Goal: Task Accomplishment & Management: Manage account settings

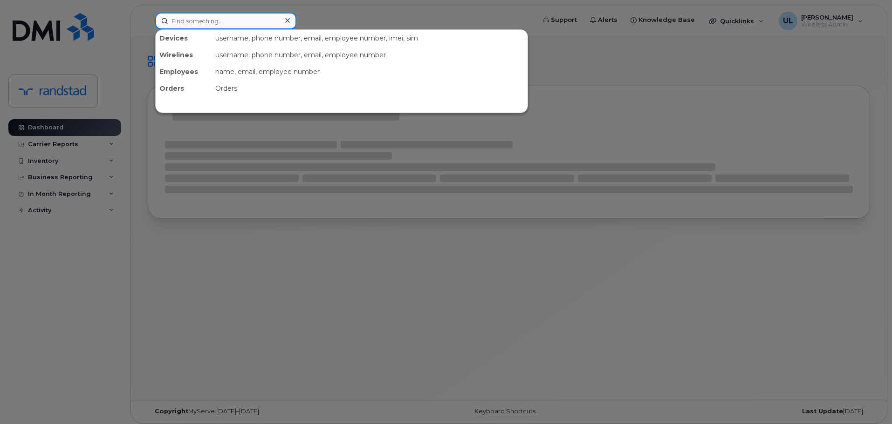
click at [243, 25] on input at bounding box center [225, 21] width 141 height 17
paste input "514-717-1614"
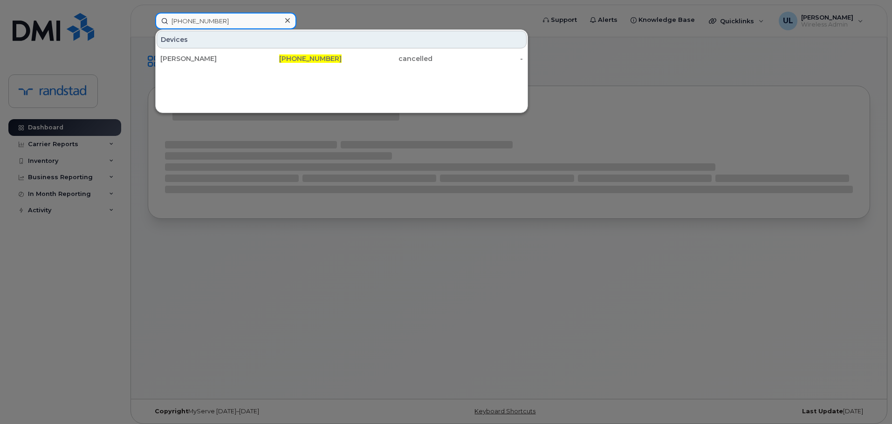
type input "514-717-1614"
click at [238, 58] on div "[PERSON_NAME]" at bounding box center [205, 58] width 91 height 9
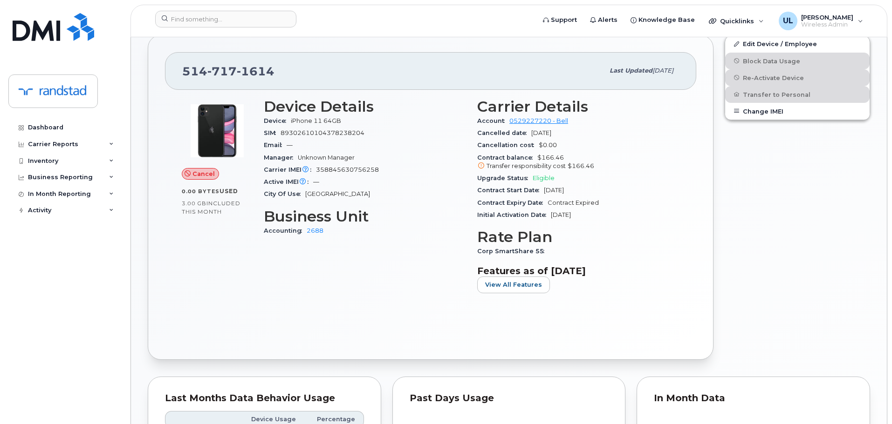
scroll to position [233, 0]
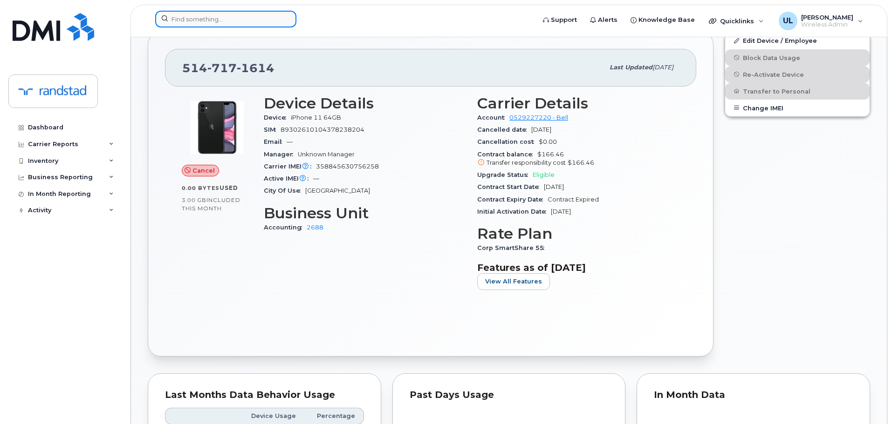
click at [265, 14] on input at bounding box center [225, 19] width 141 height 17
paste input "358845630756258"
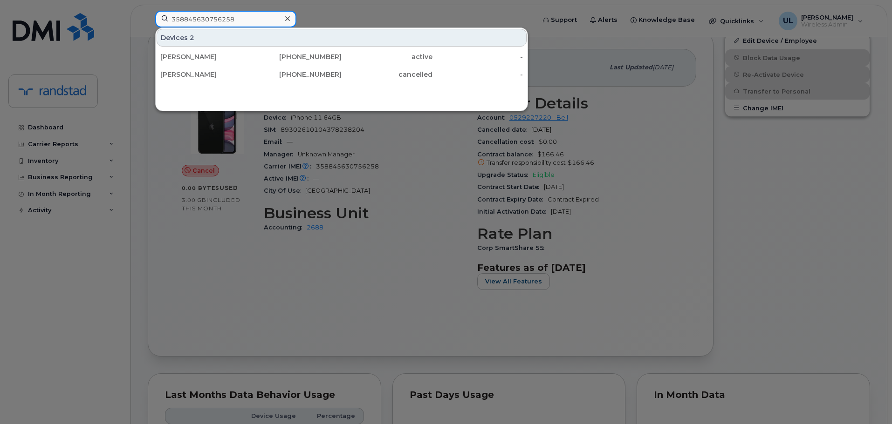
type input "358845630756258"
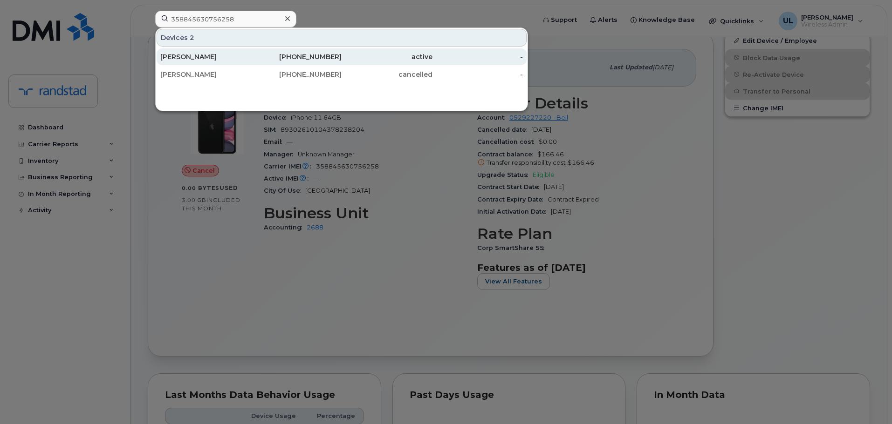
drag, startPoint x: 272, startPoint y: 44, endPoint x: 272, endPoint y: 52, distance: 7.5
click at [272, 52] on div "782-409-3181" at bounding box center [296, 56] width 91 height 17
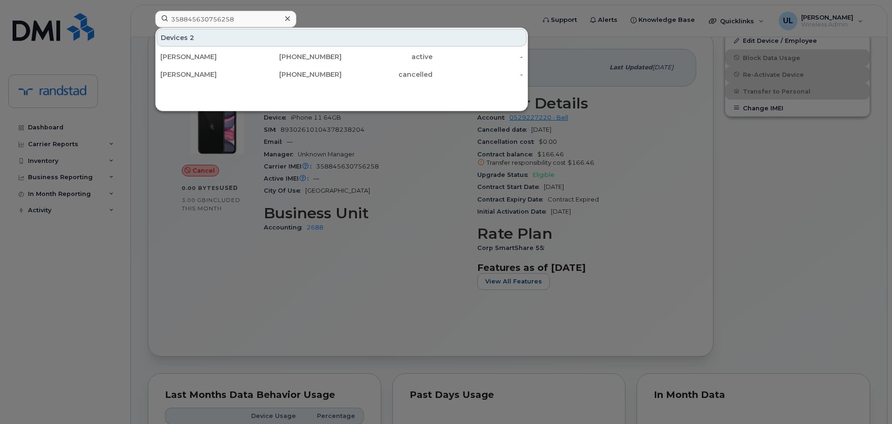
click at [424, 185] on div at bounding box center [446, 212] width 892 height 424
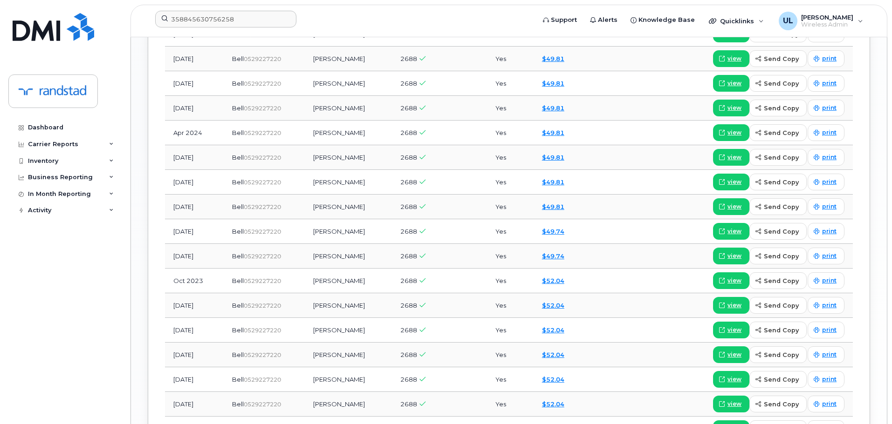
scroll to position [932, 0]
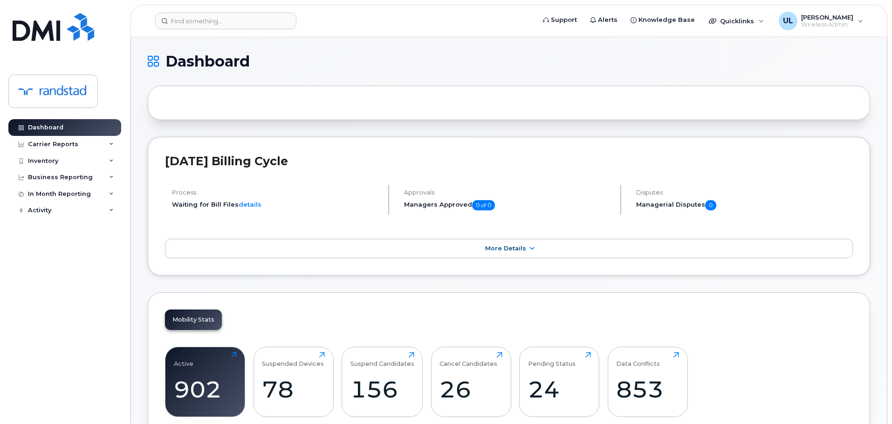
click at [229, 33] on header "Support Alerts Knowledge Base Quicklinks Suspend / Cancel Device Change SIM Car…" at bounding box center [508, 21] width 757 height 33
click at [221, 17] on input at bounding box center [225, 21] width 141 height 17
paste input "358845630756258"
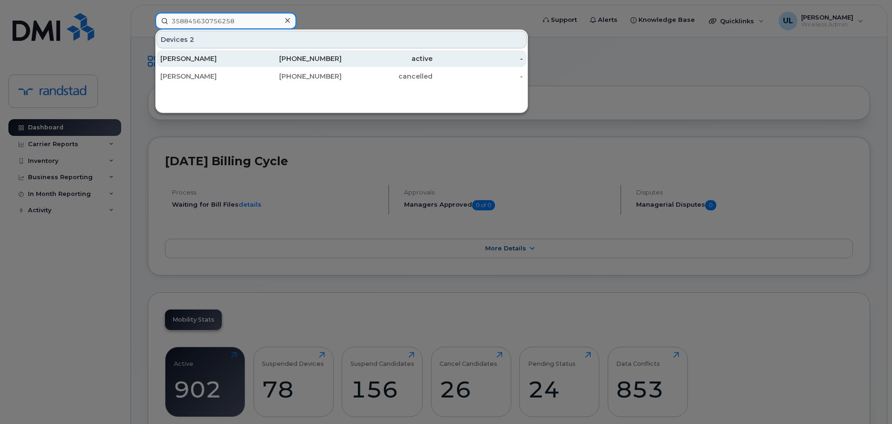
type input "358845630756258"
click at [241, 54] on div "[PERSON_NAME]" at bounding box center [205, 58] width 91 height 17
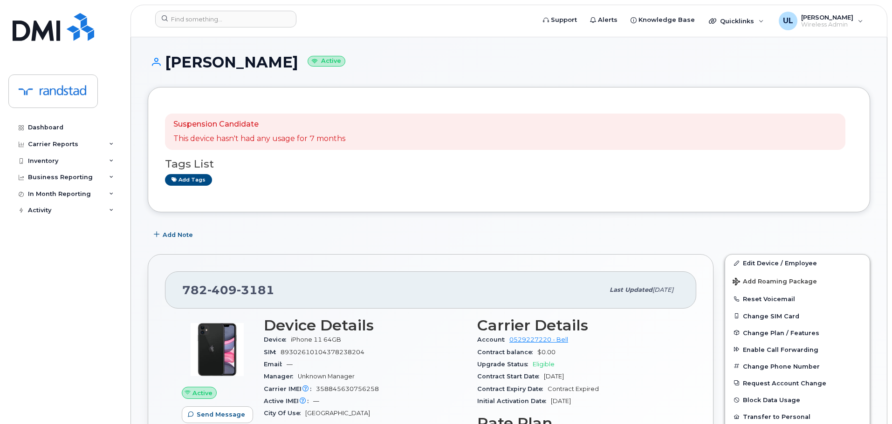
scroll to position [140, 0]
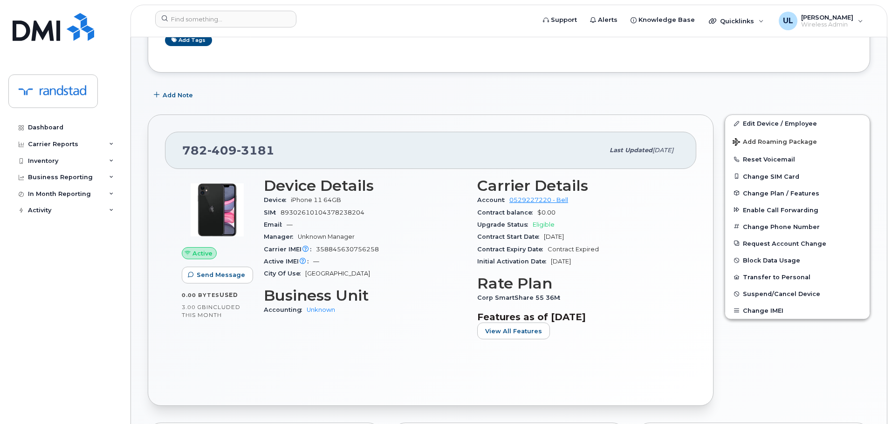
click at [239, 38] on div "Add tags" at bounding box center [505, 40] width 680 height 12
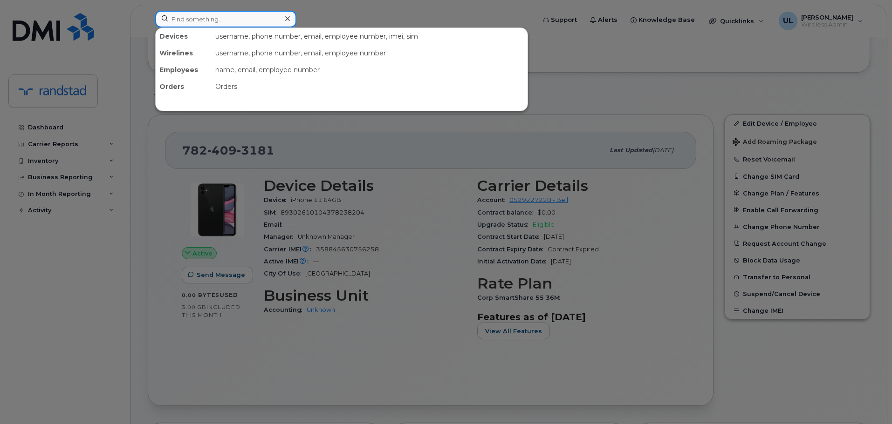
click at [239, 16] on input at bounding box center [225, 19] width 141 height 17
click at [306, 193] on div at bounding box center [446, 212] width 892 height 424
click at [212, 20] on input at bounding box center [225, 19] width 141 height 17
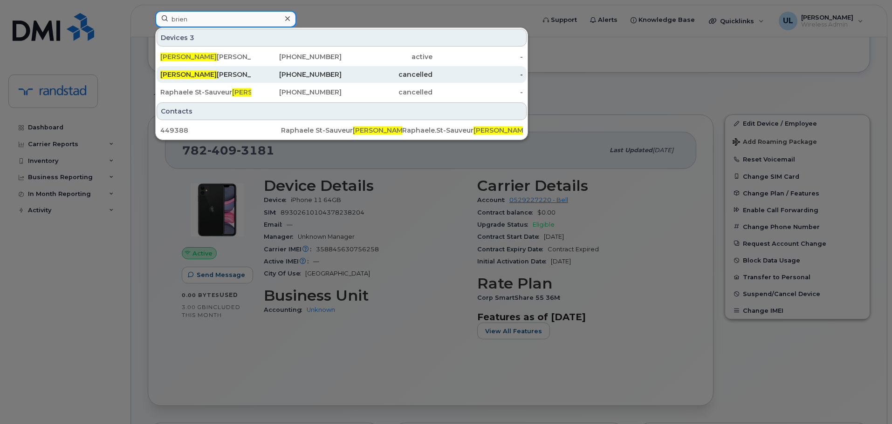
type input "brien"
click at [238, 72] on div "Brien Mcpherson" at bounding box center [205, 74] width 91 height 9
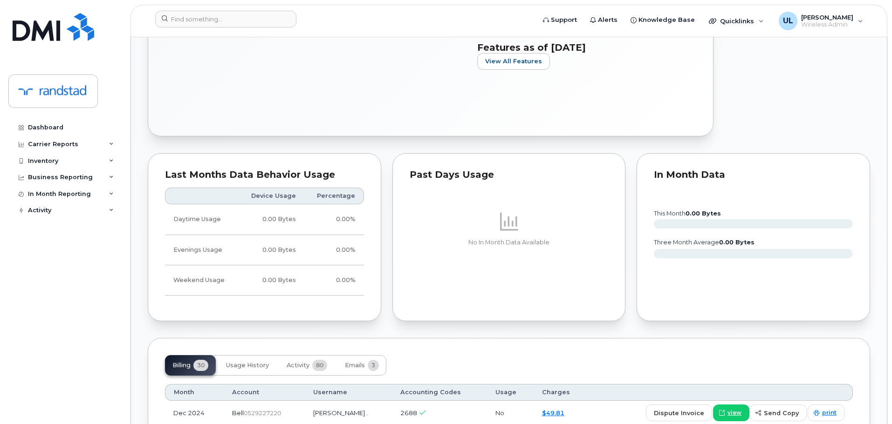
scroll to position [704, 0]
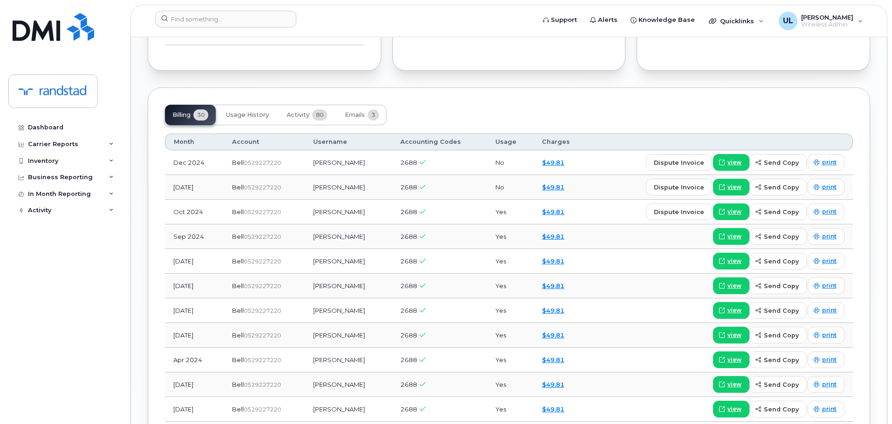
drag, startPoint x: 292, startPoint y: 242, endPoint x: 406, endPoint y: 315, distance: 136.0
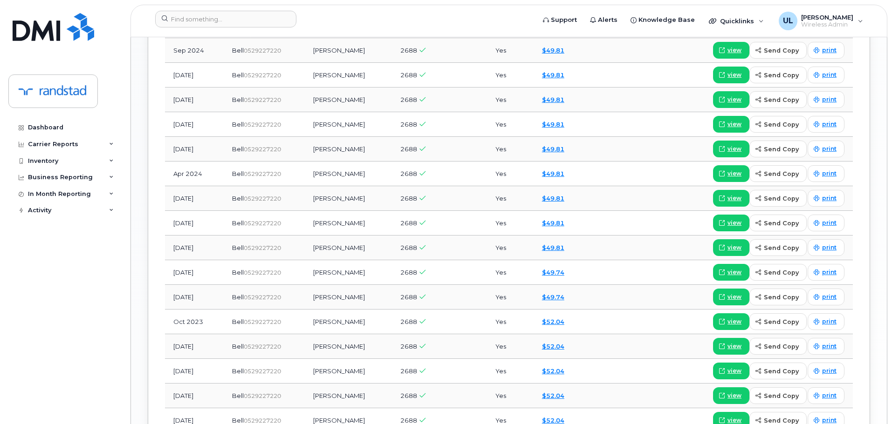
click at [281, 250] on span "0529227220" at bounding box center [262, 248] width 37 height 7
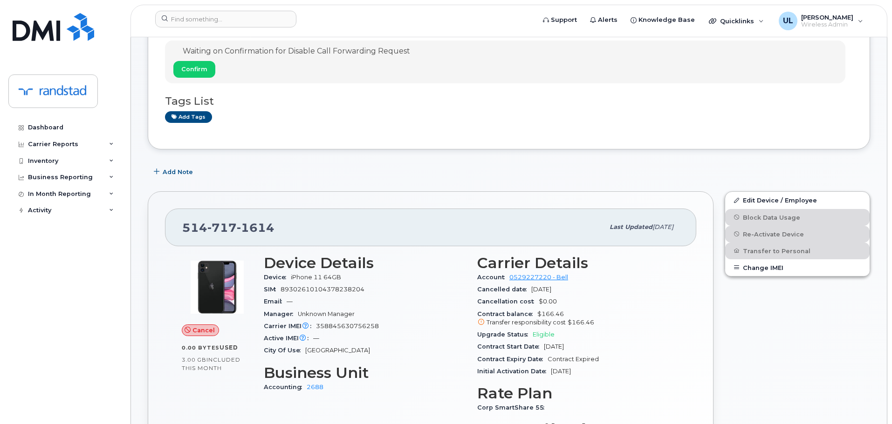
scroll to position [186, 0]
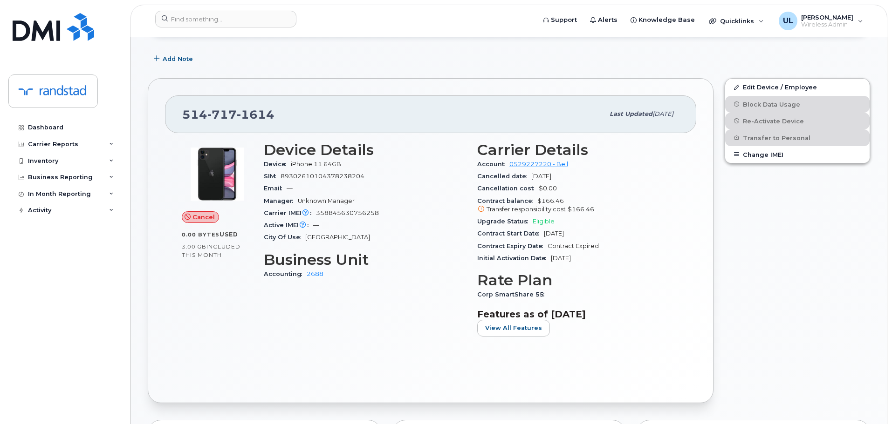
click at [362, 214] on span "358845630756258" at bounding box center [347, 213] width 63 height 7
copy span "358845630756258"
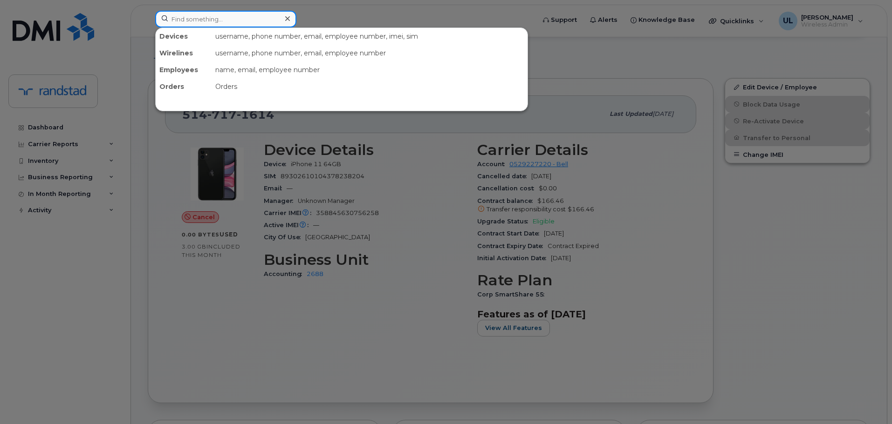
click at [226, 22] on input at bounding box center [225, 19] width 141 height 17
paste input "358845630756258"
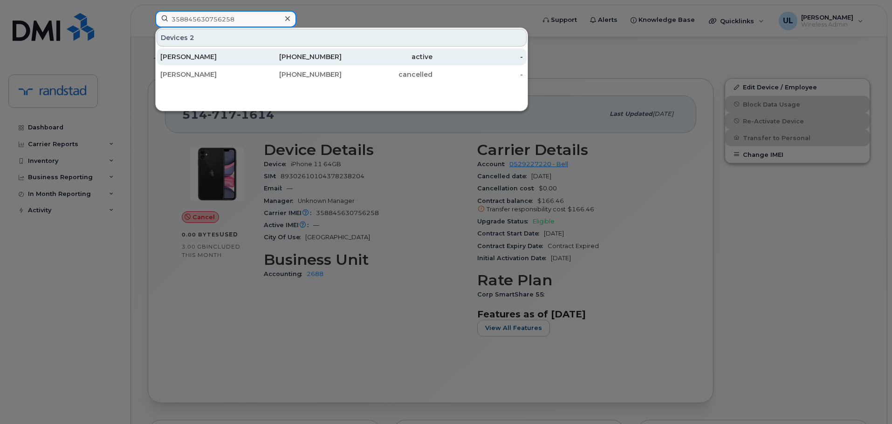
type input "358845630756258"
click at [237, 57] on div "[PERSON_NAME]" at bounding box center [205, 56] width 91 height 9
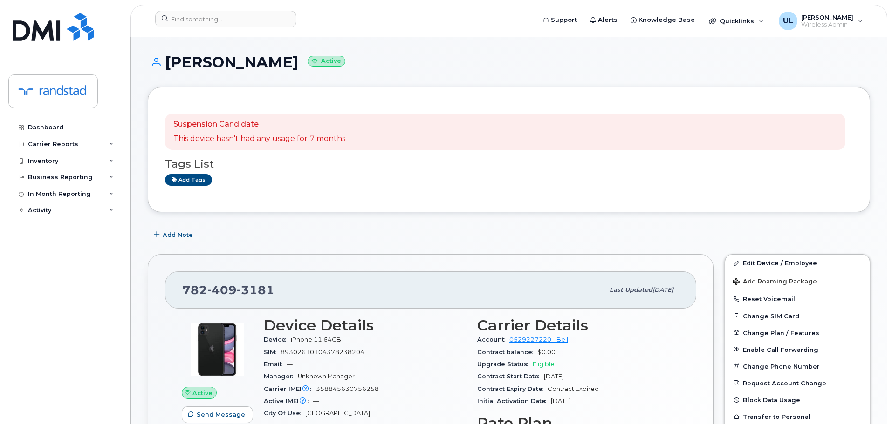
scroll to position [93, 0]
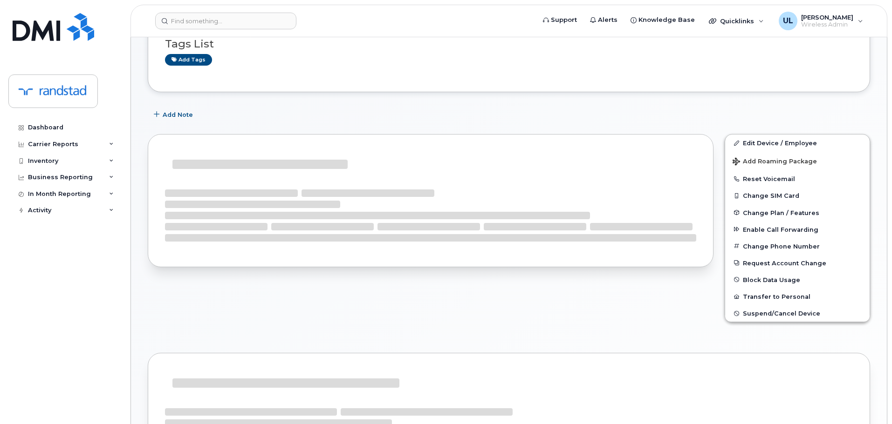
scroll to position [93, 0]
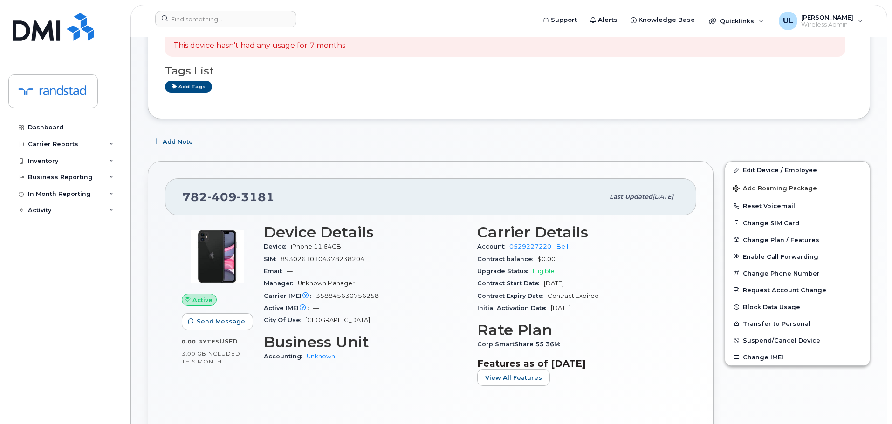
click at [211, 206] on div "[PHONE_NUMBER]" at bounding box center [393, 197] width 422 height 20
click at [211, 206] on div "782 409 3181" at bounding box center [393, 197] width 422 height 20
copy span "782 409 3181"
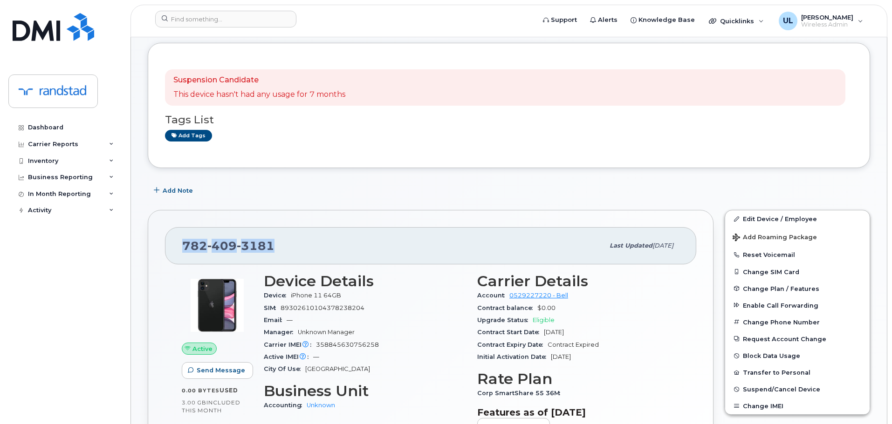
scroll to position [0, 0]
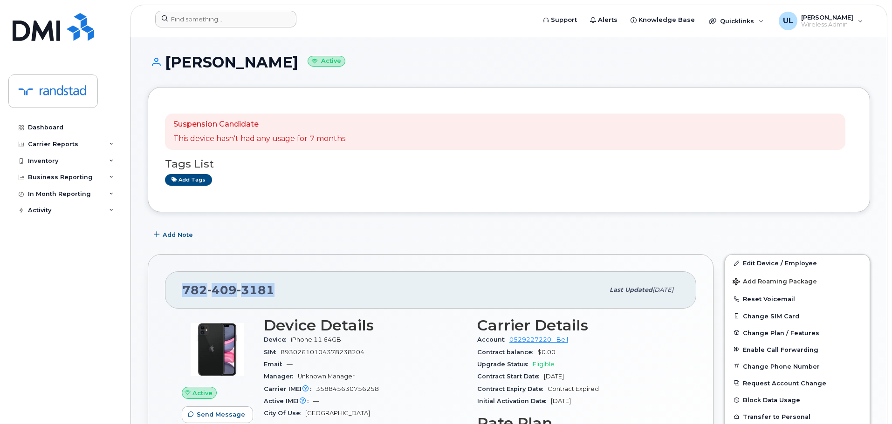
copy span "782 409 3181"
drag, startPoint x: 166, startPoint y: 68, endPoint x: 295, endPoint y: 67, distance: 128.6
click at [295, 67] on h1 "Brien Mcpherson Active" at bounding box center [509, 62] width 722 height 16
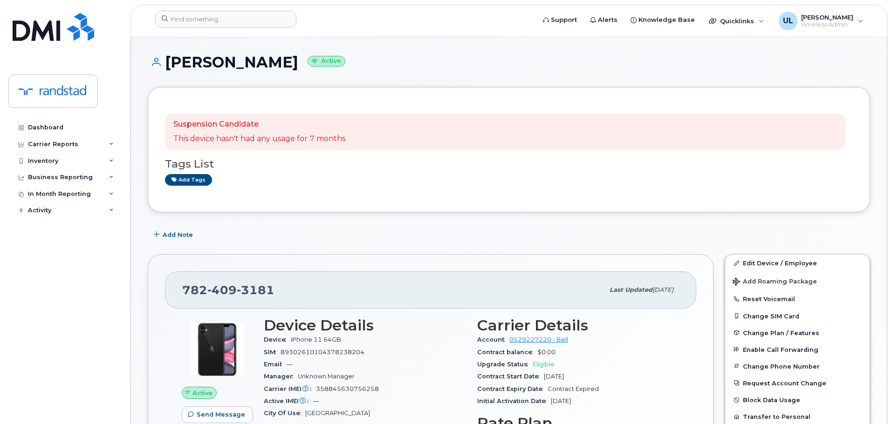
click at [295, 67] on h1 "Brien Mcpherson Active" at bounding box center [509, 62] width 722 height 16
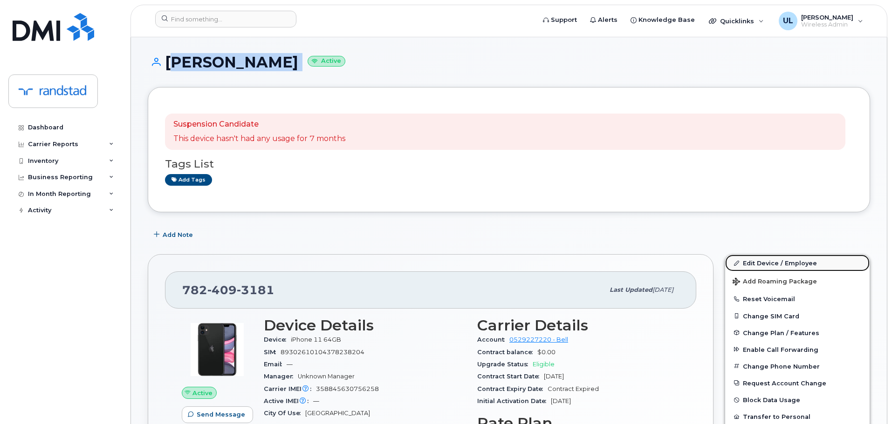
click at [759, 266] on link "Edit Device / Employee" at bounding box center [797, 263] width 144 height 17
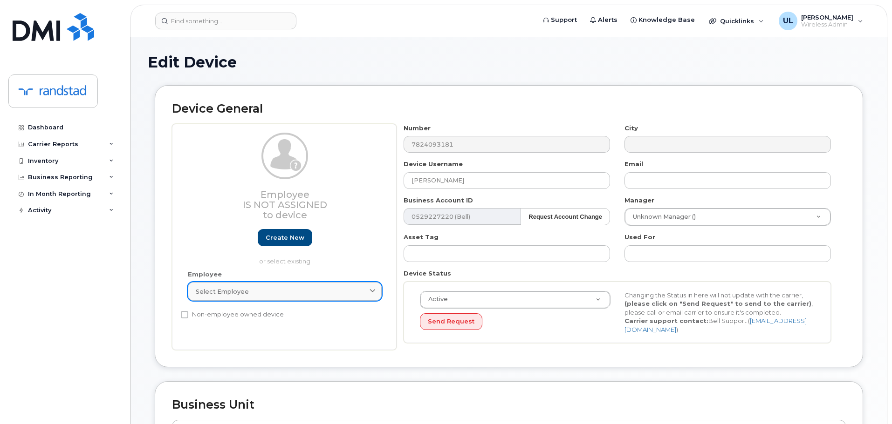
click at [327, 291] on div "Select employee" at bounding box center [285, 291] width 178 height 9
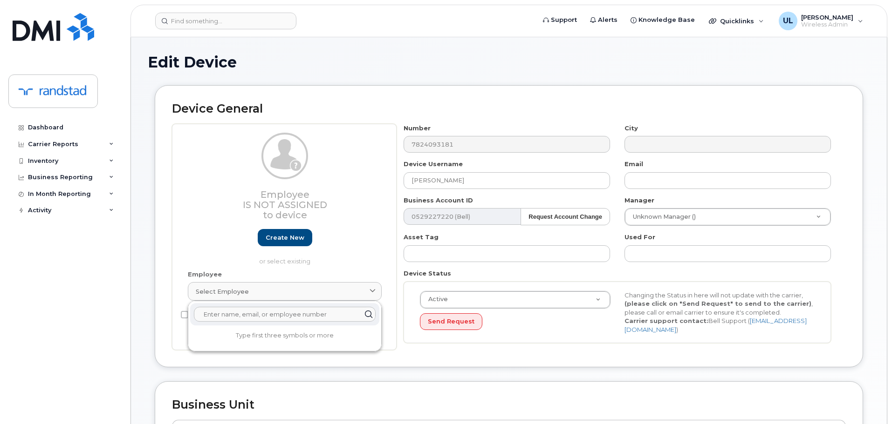
click at [286, 319] on input "text" at bounding box center [285, 314] width 182 height 15
paste input "[PERSON_NAME]"
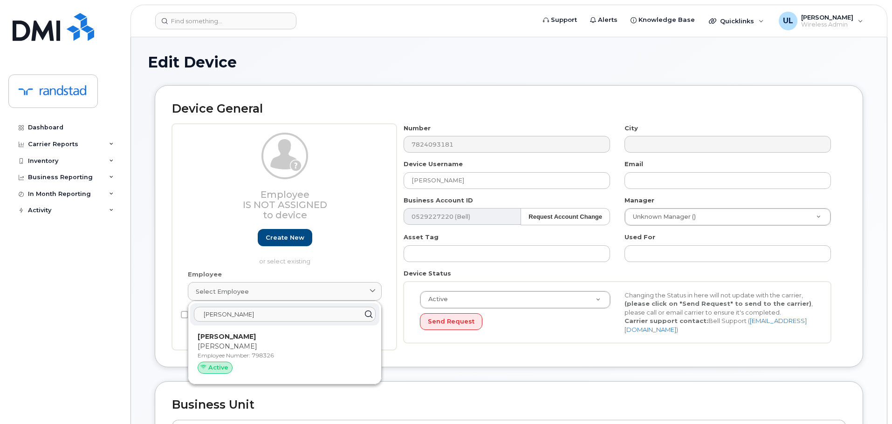
type input "[PERSON_NAME]"
drag, startPoint x: 275, startPoint y: 332, endPoint x: 486, endPoint y: 34, distance: 365.3
click at [269, 338] on p "[PERSON_NAME]" at bounding box center [285, 337] width 174 height 10
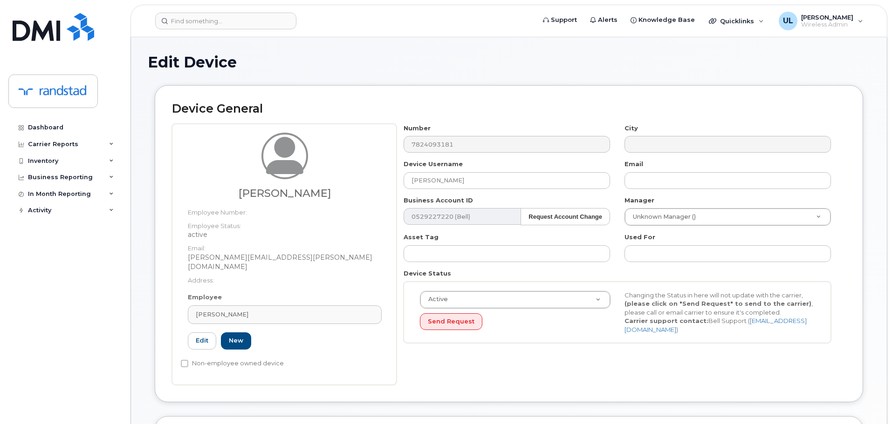
type input "798326"
type input "[PERSON_NAME]"
type input "elsa.chabot@randstad.ca"
type input "2683918"
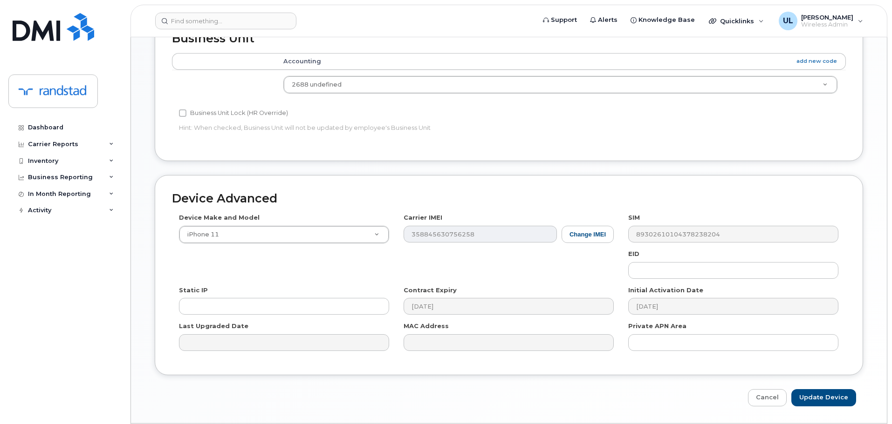
scroll to position [421, 0]
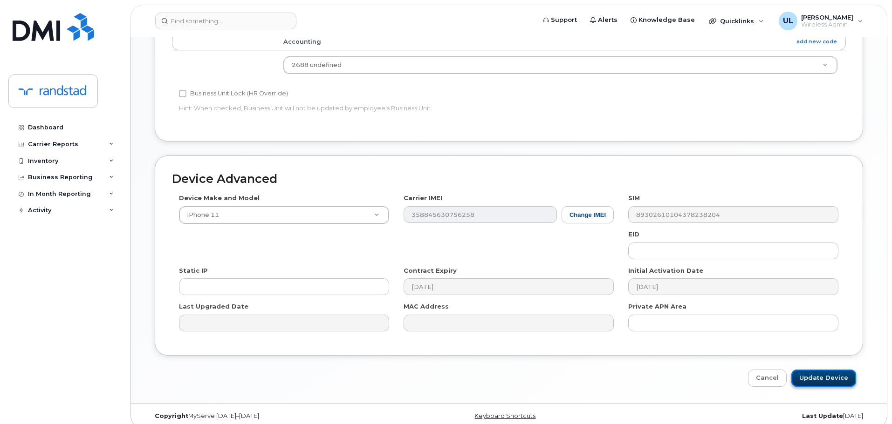
click at [816, 370] on input "Update Device" at bounding box center [823, 378] width 65 height 17
type input "Saving..."
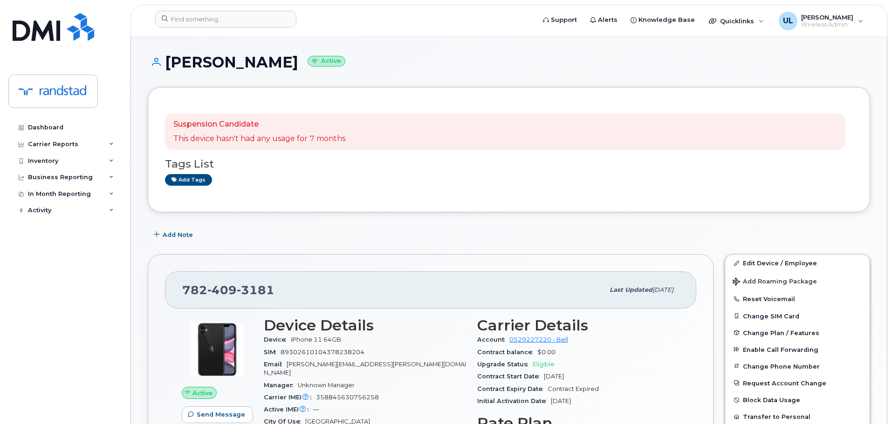
click at [256, 271] on div "782 409 3181 Last updated Sep 19, 2025 Active Send Message 0.00 Bytes  used 3.0…" at bounding box center [431, 423] width 566 height 338
copy span "782 409 3181"
